Goal: Entertainment & Leisure: Consume media (video, audio)

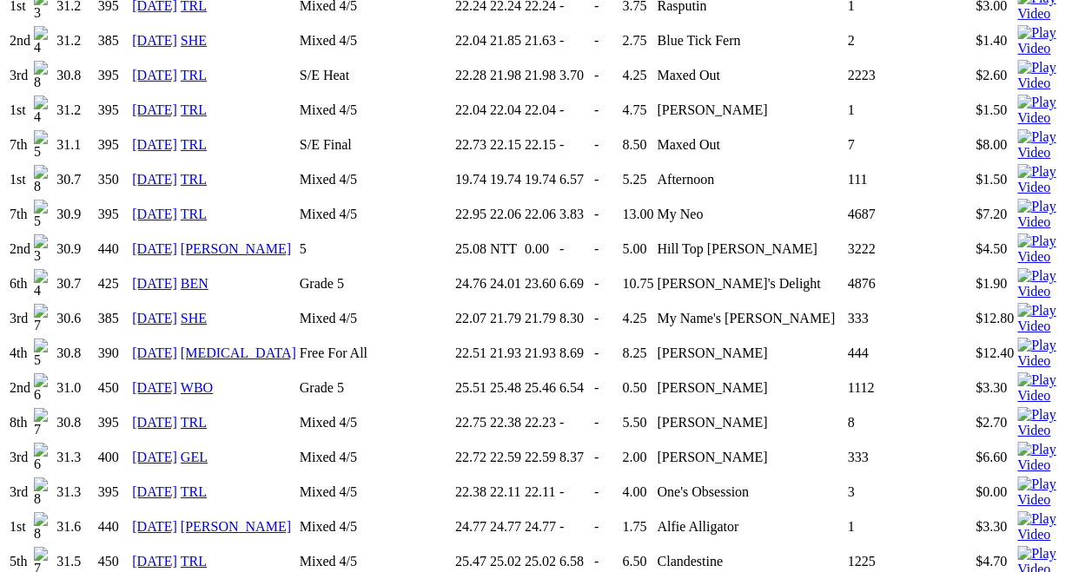
scroll to position [2770, 0]
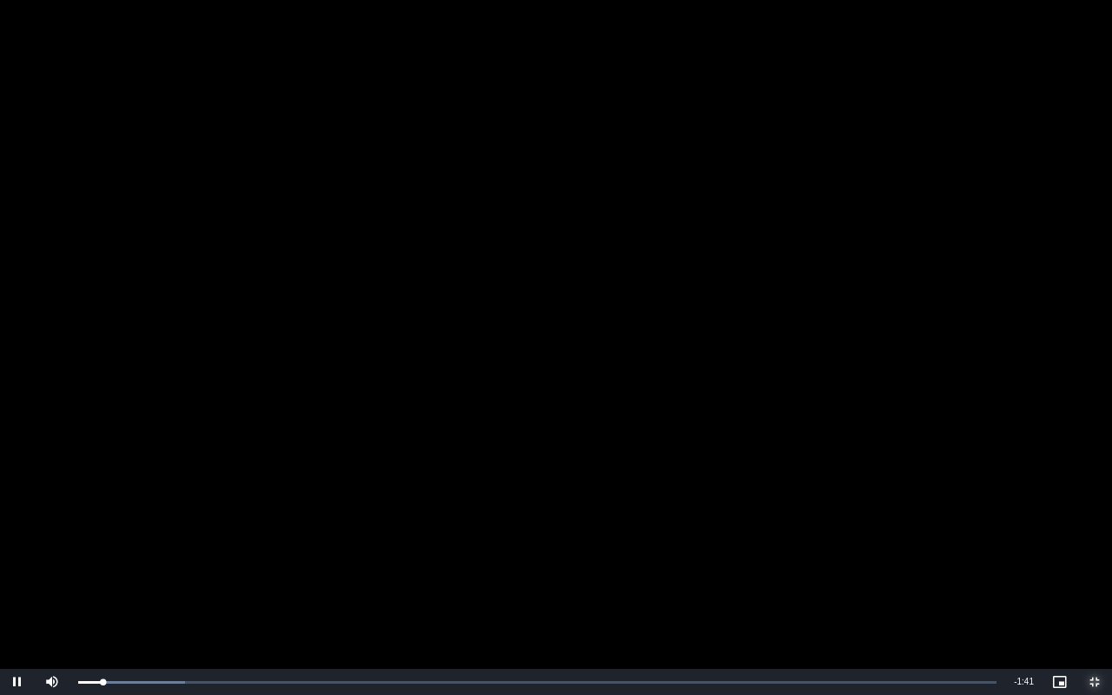
click at [1077, 572] on button "Exit Fullscreen" at bounding box center [1094, 682] width 35 height 26
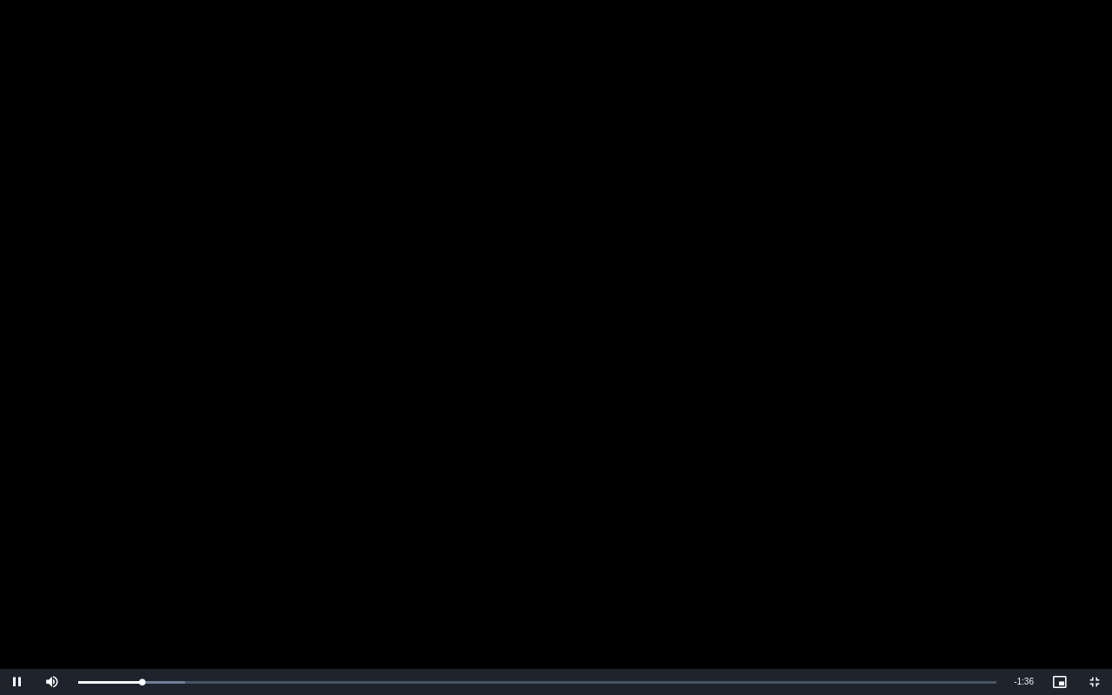
click at [284, 482] on video "To view this video please enable JavaScript, and consider upgrading to a web br…" at bounding box center [556, 347] width 1112 height 695
click at [643, 391] on video "To view this video please enable JavaScript, and consider upgrading to a web br…" at bounding box center [556, 347] width 1112 height 695
click at [558, 428] on video "To view this video please enable JavaScript, and consider upgrading to a web br…" at bounding box center [556, 347] width 1112 height 695
click at [240, 548] on video "To view this video please enable JavaScript, and consider upgrading to a web br…" at bounding box center [556, 347] width 1112 height 695
